Goal: Task Accomplishment & Management: Manage account settings

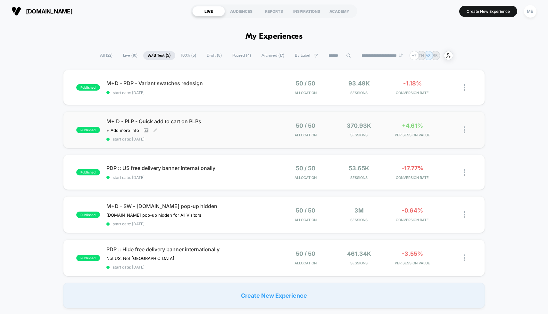
click at [232, 128] on div "M+ D - PLP - Quick add to cart on PLPs Click to view images Click to edit exper…" at bounding box center [189, 129] width 167 height 23
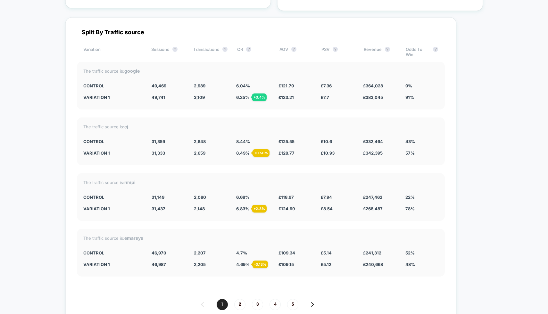
scroll to position [2223, 0]
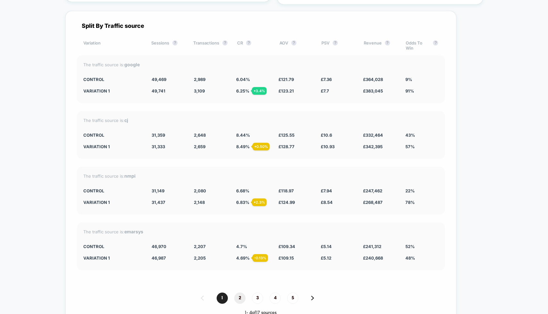
click at [236, 293] on span "2" at bounding box center [239, 298] width 11 height 11
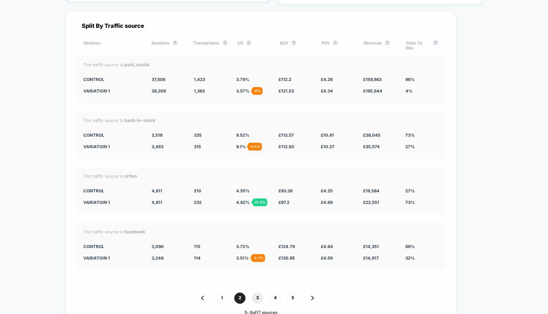
click at [253, 293] on span "3" at bounding box center [257, 298] width 11 height 11
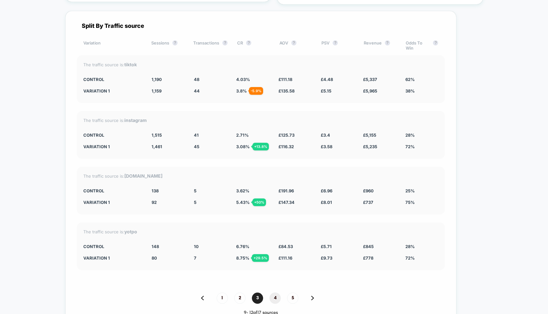
click at [272, 293] on span "4" at bounding box center [274, 298] width 11 height 11
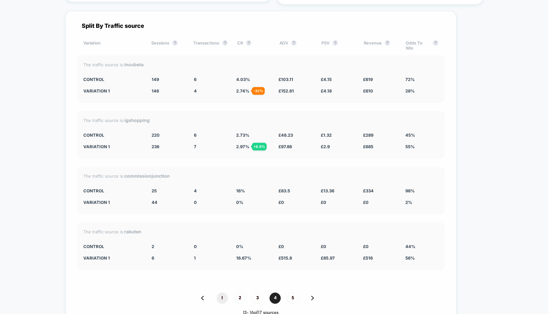
click at [222, 293] on span "1" at bounding box center [221, 298] width 11 height 11
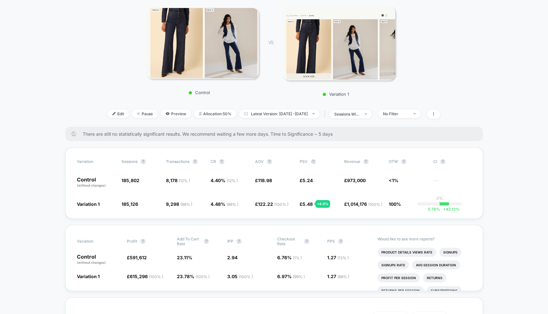
scroll to position [0, 0]
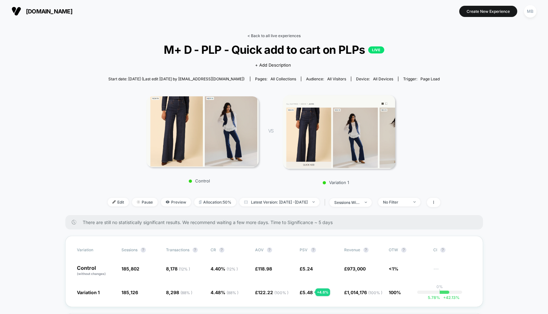
click at [263, 35] on link "< Back to all live experiences" at bounding box center [273, 35] width 53 height 5
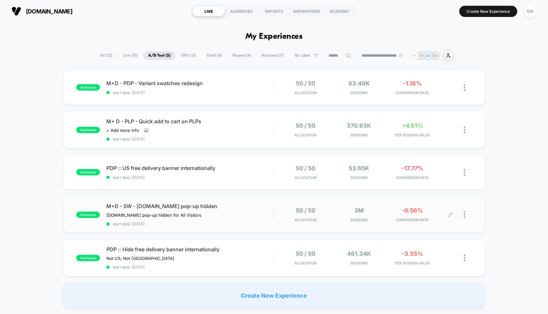
click at [465, 212] on div at bounding box center [467, 214] width 8 height 15
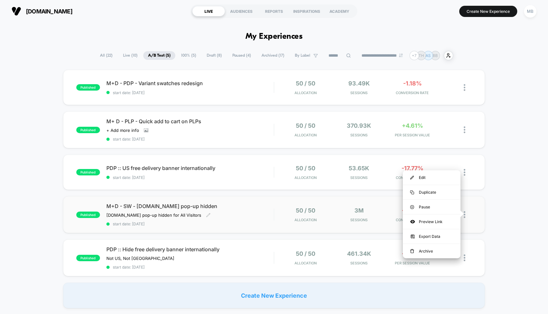
click at [271, 210] on div "M+D - SW - [DOMAIN_NAME] pop-up hidden [DOMAIN_NAME] pop-up hidden for All Visi…" at bounding box center [189, 214] width 167 height 23
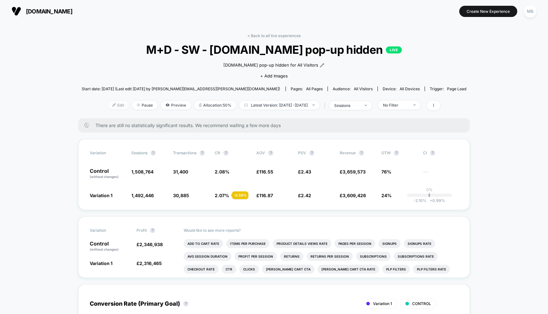
click at [108, 107] on span "Edit" at bounding box center [118, 105] width 21 height 9
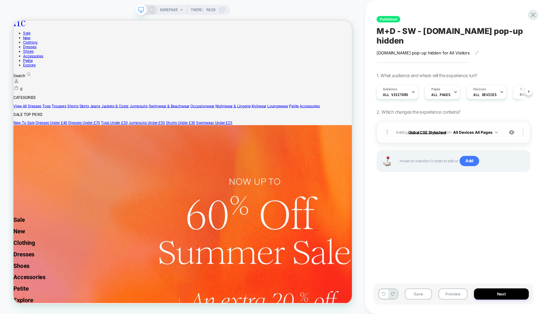
click at [441, 130] on b "Global CSS Stylesheet" at bounding box center [427, 132] width 38 height 5
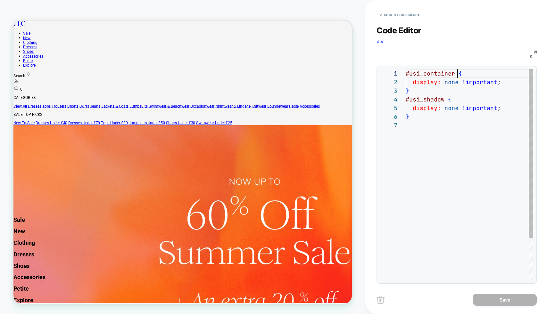
click at [457, 75] on div "} #usi_shadow { display: none !important ; } display: none !important ; #usi_co…" at bounding box center [468, 200] width 127 height 263
click at [428, 77] on div "} #usi_shadow { display: none !important ; } display: none !important ; #usi_co…" at bounding box center [468, 200] width 127 height 263
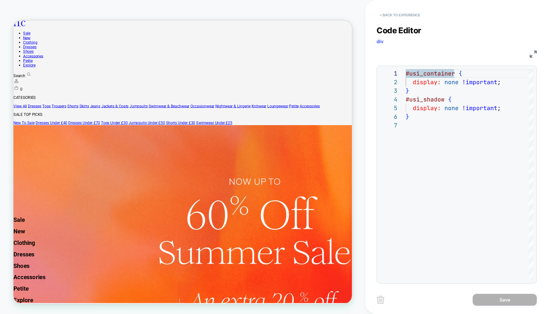
click at [408, 15] on button "< Back to experience" at bounding box center [399, 15] width 47 height 10
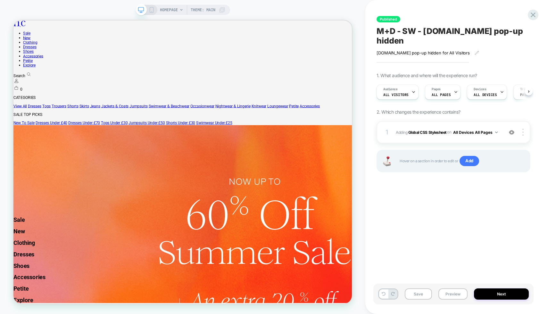
scroll to position [0, 0]
click at [532, 15] on icon at bounding box center [532, 15] width 9 height 9
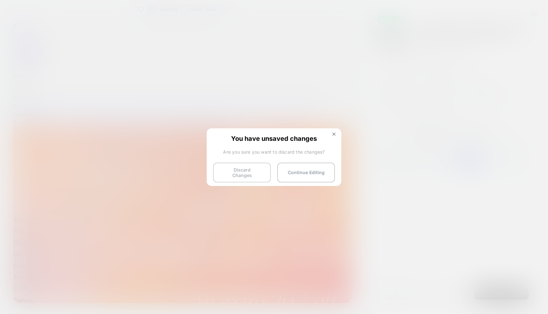
click at [253, 172] on button "Discard Changes" at bounding box center [242, 173] width 58 height 20
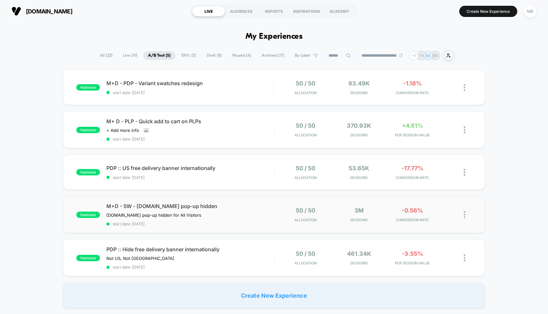
click at [462, 213] on div at bounding box center [460, 214] width 21 height 15
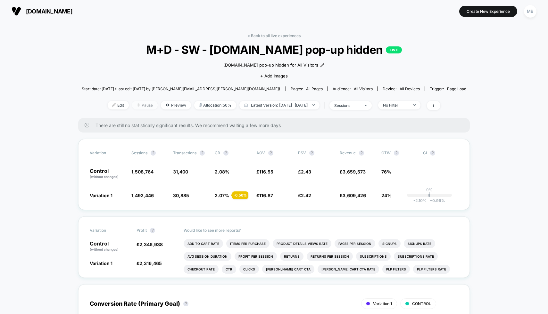
click at [139, 105] on span "Pause" at bounding box center [145, 105] width 26 height 9
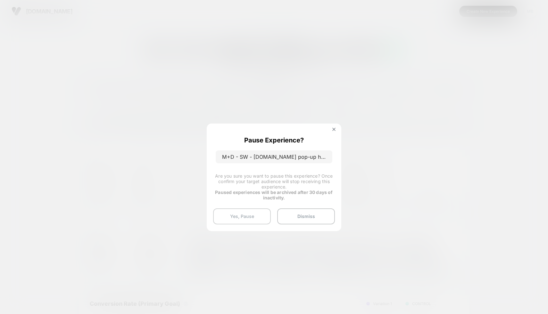
click at [244, 215] on button "Yes, Pause" at bounding box center [242, 216] width 58 height 16
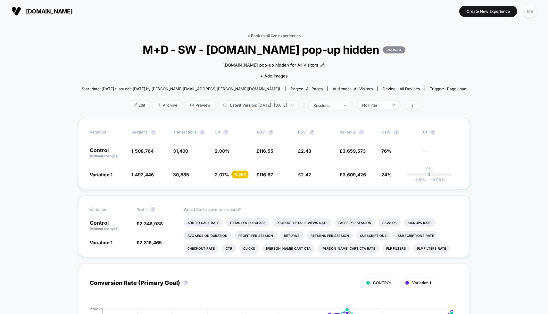
click at [266, 33] on link "< Back to all live experiences" at bounding box center [273, 35] width 53 height 5
